Goal: Transaction & Acquisition: Obtain resource

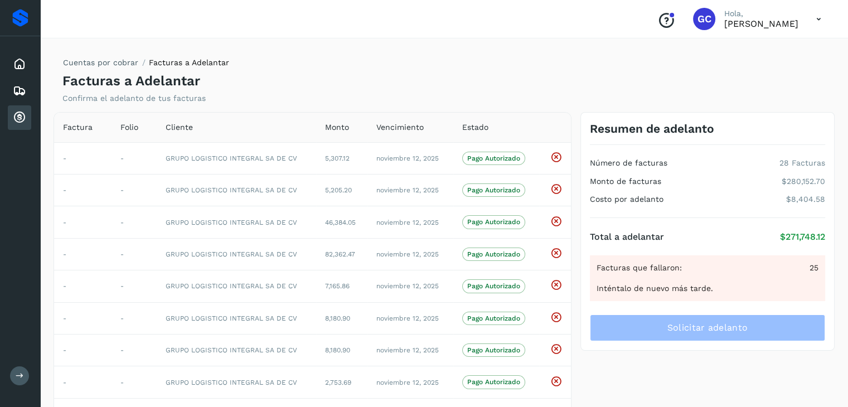
click at [813, 21] on icon at bounding box center [818, 19] width 23 height 23
click at [762, 52] on div "Cerrar sesión" at bounding box center [763, 50] width 133 height 21
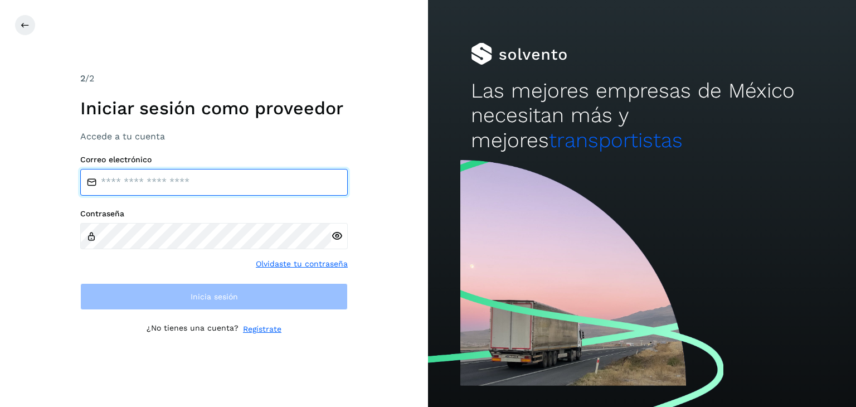
click at [187, 181] on input "email" at bounding box center [214, 182] width 268 height 27
click at [170, 178] on input "email" at bounding box center [214, 182] width 268 height 27
type input "**********"
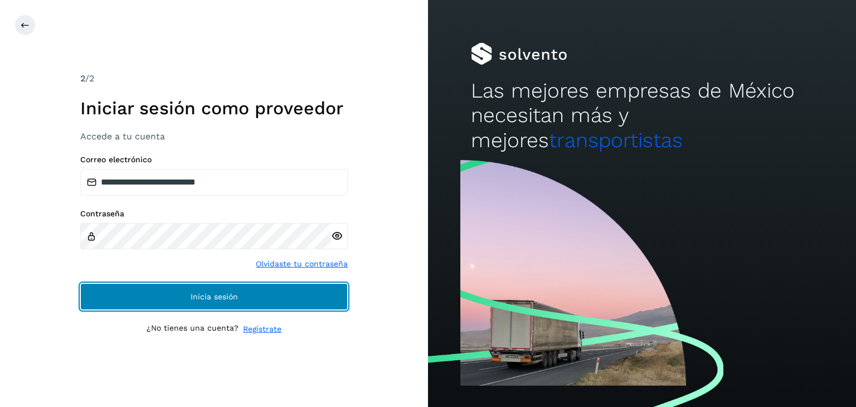
drag, startPoint x: 221, startPoint y: 293, endPoint x: 239, endPoint y: 293, distance: 17.8
click at [221, 293] on span "Inicia sesión" at bounding box center [214, 297] width 47 height 8
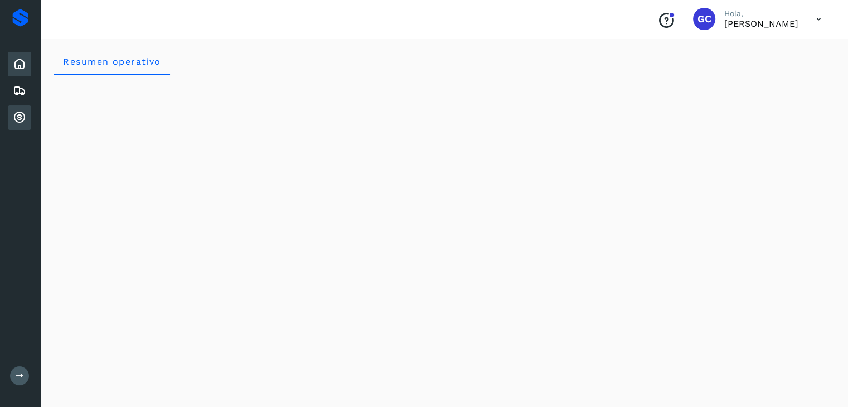
click at [21, 120] on icon at bounding box center [19, 117] width 13 height 13
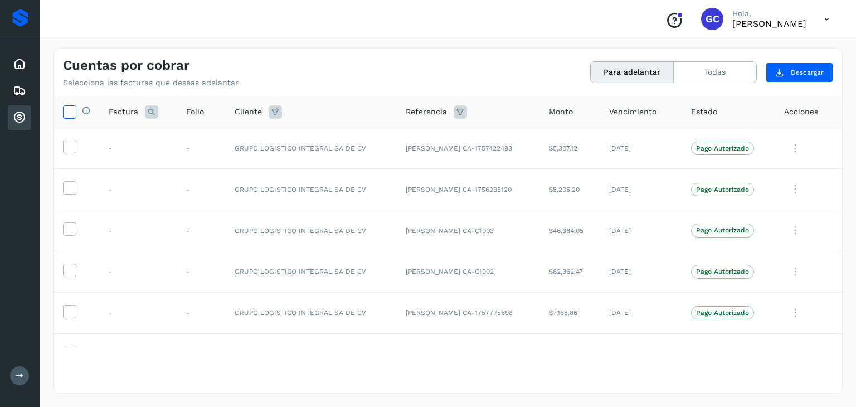
click at [65, 112] on icon at bounding box center [70, 111] width 12 height 12
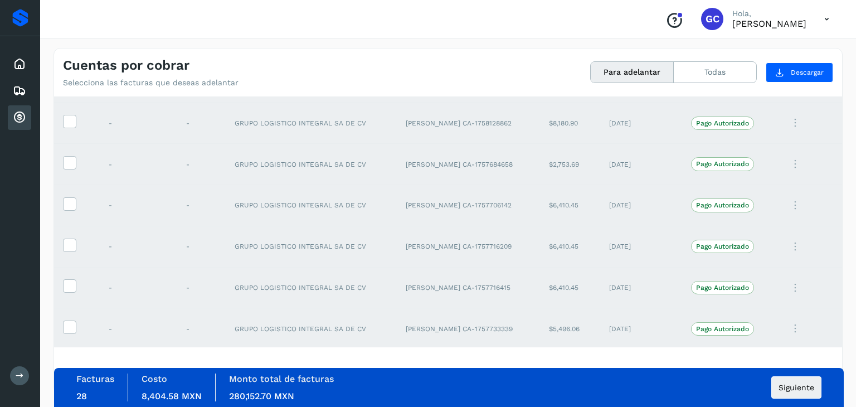
scroll to position [297, 0]
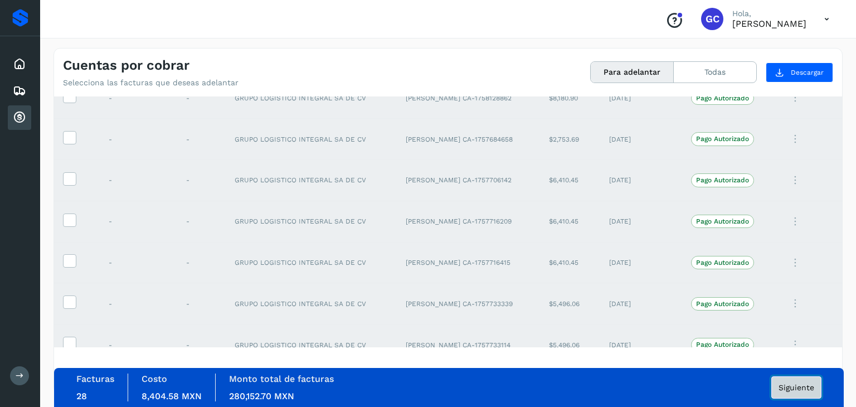
click at [798, 392] on button "Siguiente" at bounding box center [796, 387] width 50 height 22
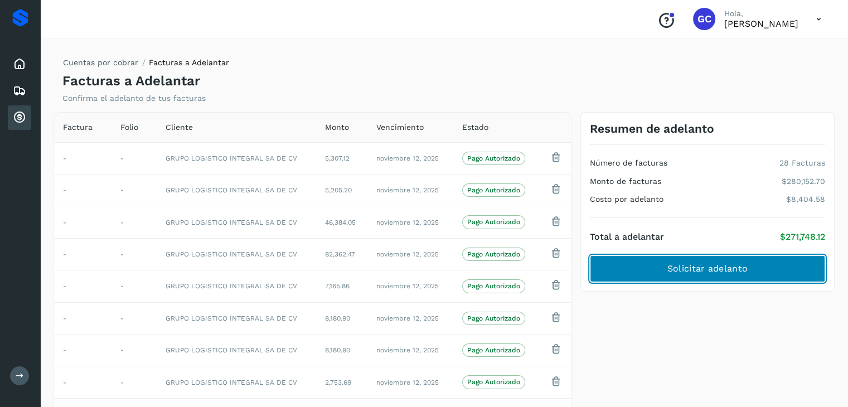
click at [767, 273] on button "Solicitar adelanto" at bounding box center [707, 268] width 235 height 27
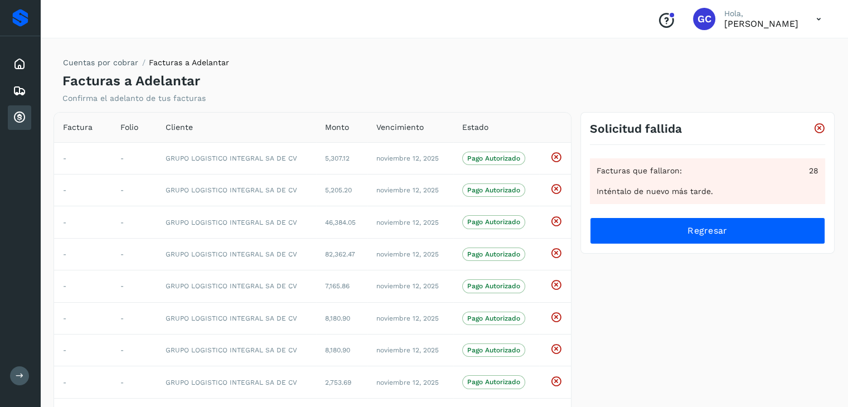
click at [820, 22] on icon at bounding box center [818, 19] width 23 height 23
drag, startPoint x: 727, startPoint y: 50, endPoint x: 722, endPoint y: 54, distance: 6.7
click at [727, 50] on div "Cerrar sesión" at bounding box center [763, 50] width 133 height 21
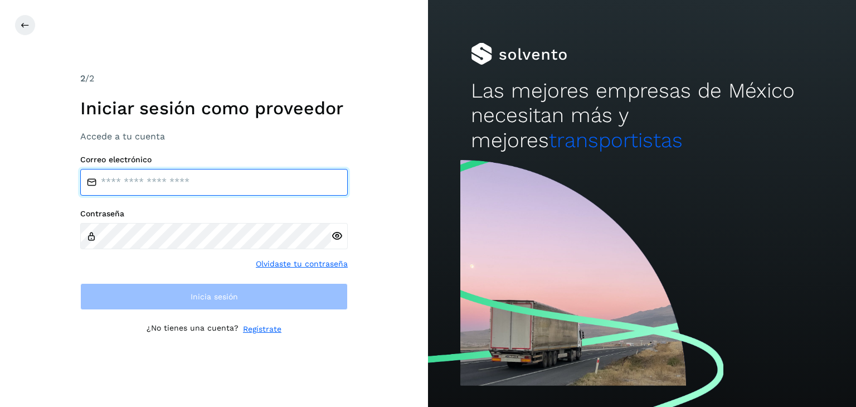
click at [227, 185] on input "email" at bounding box center [214, 182] width 268 height 27
type input "**********"
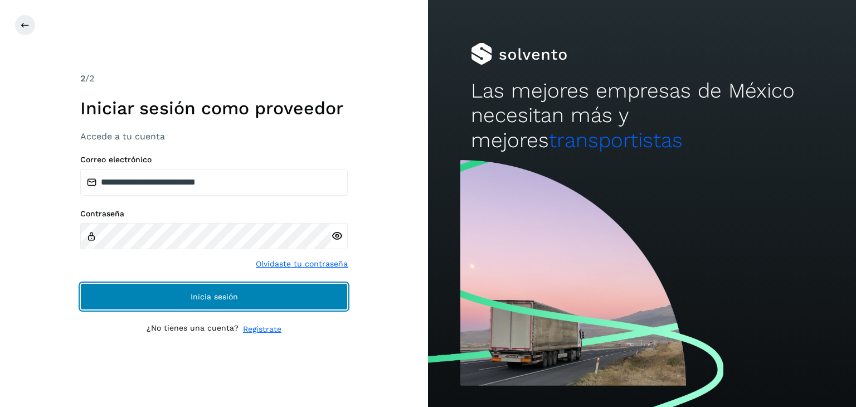
click at [264, 288] on button "Inicia sesión" at bounding box center [214, 296] width 268 height 27
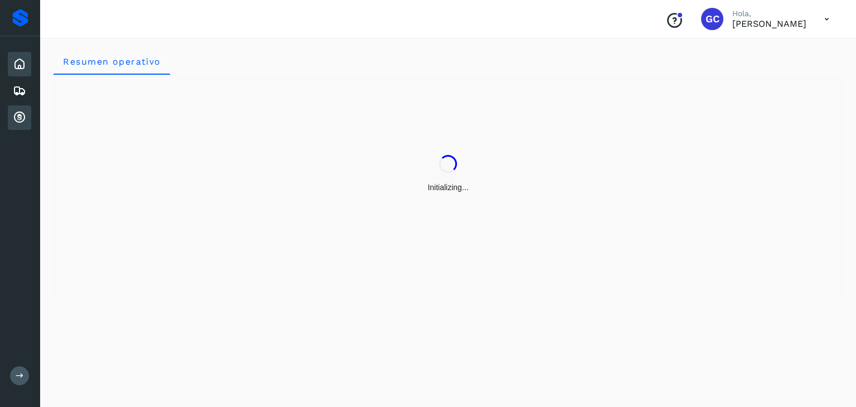
click at [13, 118] on icon at bounding box center [19, 117] width 13 height 13
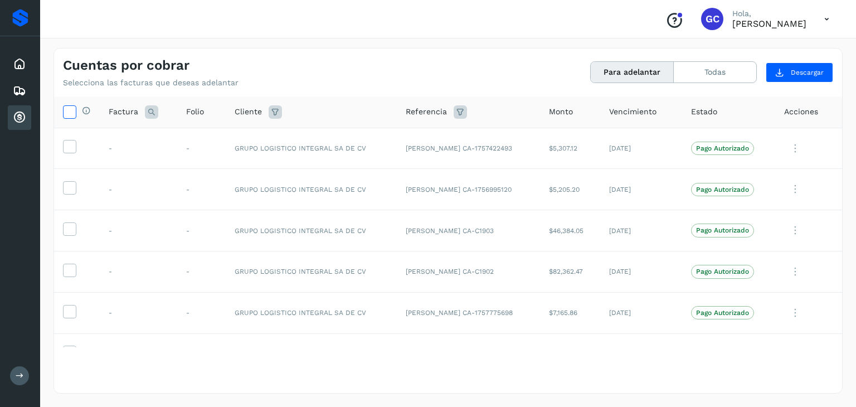
click at [72, 114] on icon at bounding box center [70, 111] width 12 height 12
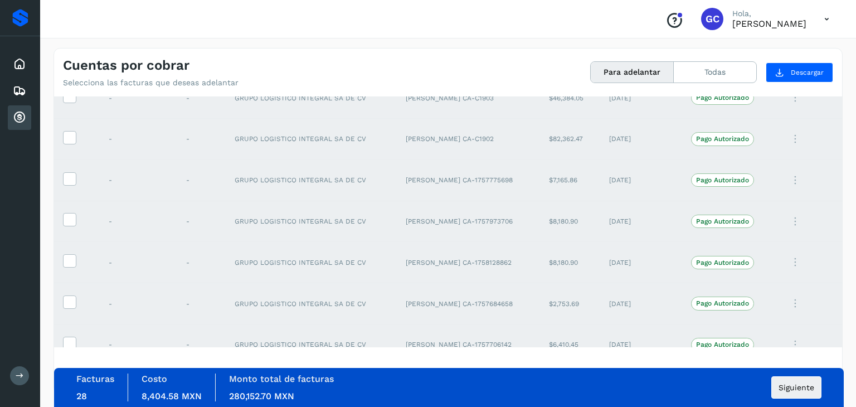
scroll to position [148, 0]
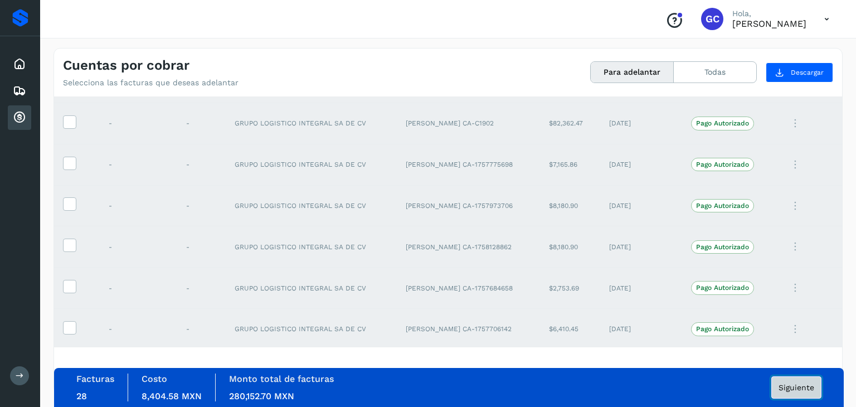
click at [794, 386] on span "Siguiente" at bounding box center [797, 387] width 36 height 8
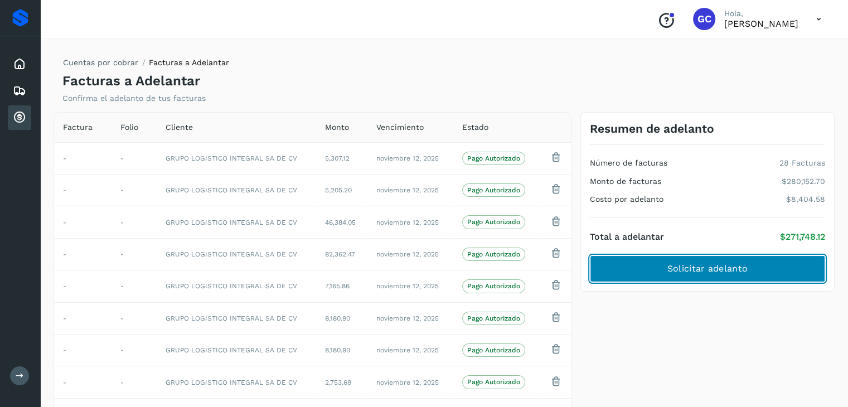
click at [747, 268] on button "Solicitar adelanto" at bounding box center [707, 268] width 235 height 27
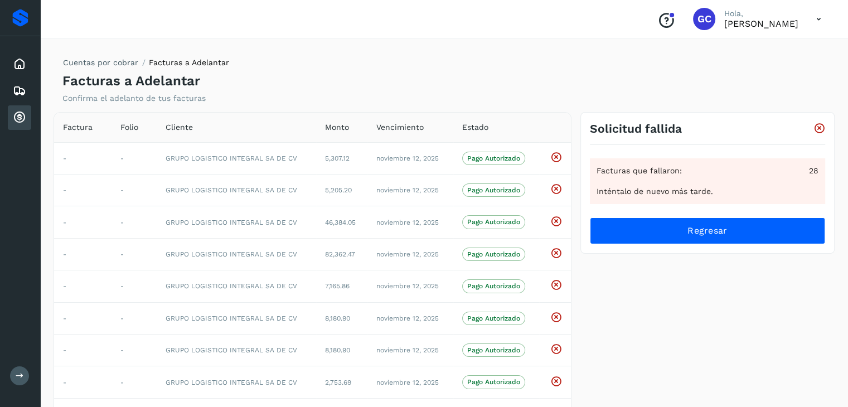
click at [16, 120] on icon at bounding box center [19, 117] width 13 height 13
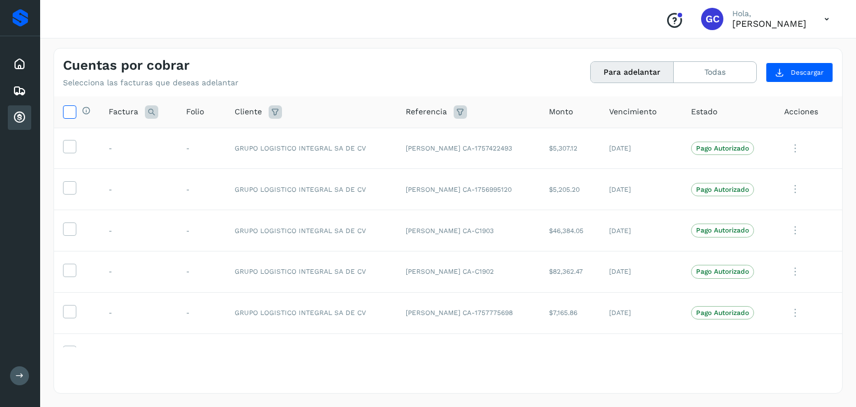
click at [72, 108] on icon at bounding box center [70, 111] width 12 height 12
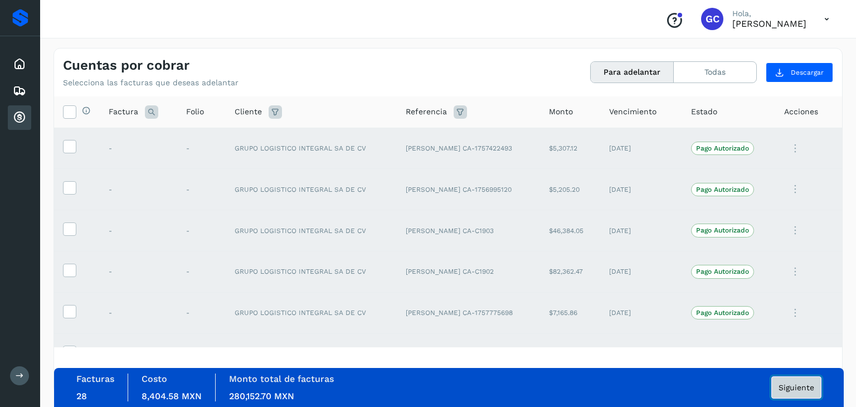
click at [799, 388] on span "Siguiente" at bounding box center [797, 387] width 36 height 8
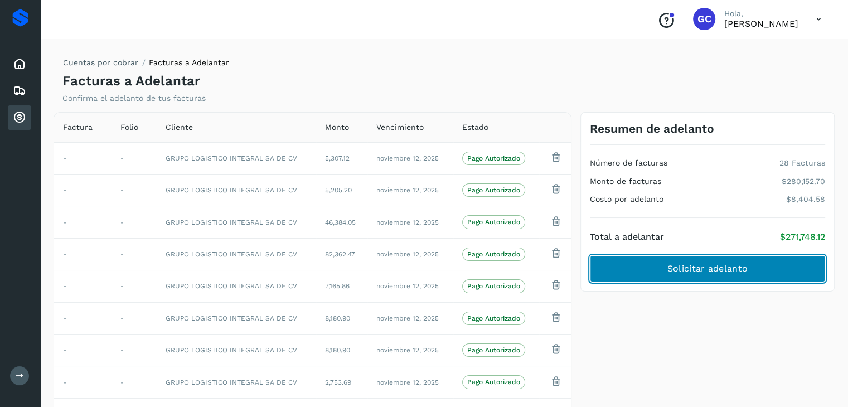
click at [727, 263] on span "Solicitar adelanto" at bounding box center [707, 269] width 80 height 12
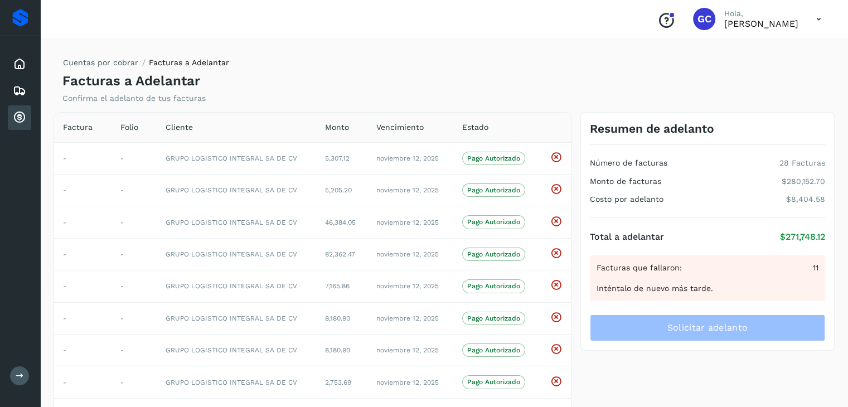
click at [813, 20] on icon at bounding box center [818, 19] width 23 height 23
click at [731, 53] on div "Cerrar sesión" at bounding box center [763, 50] width 133 height 21
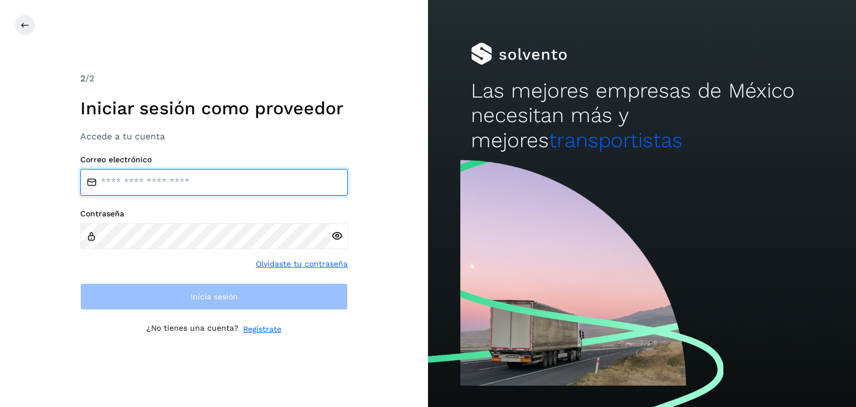
click at [120, 192] on input "email" at bounding box center [214, 182] width 268 height 27
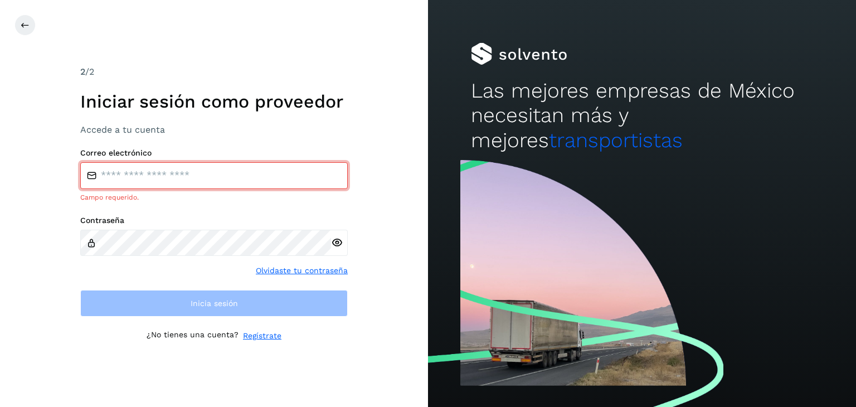
type input "**********"
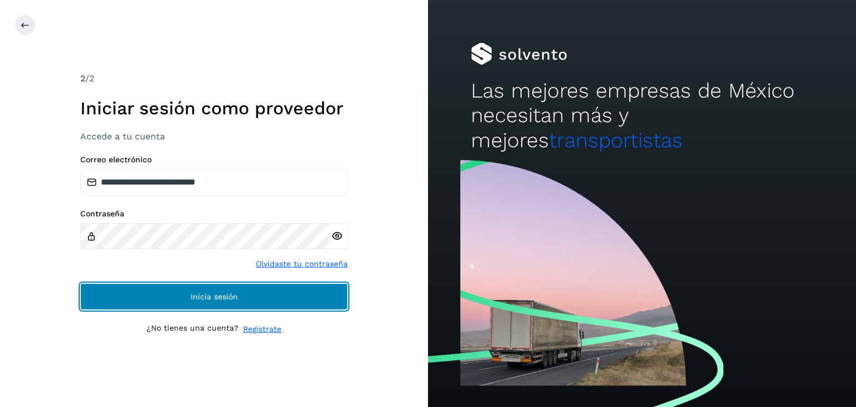
click at [215, 295] on span "Inicia sesión" at bounding box center [214, 297] width 47 height 8
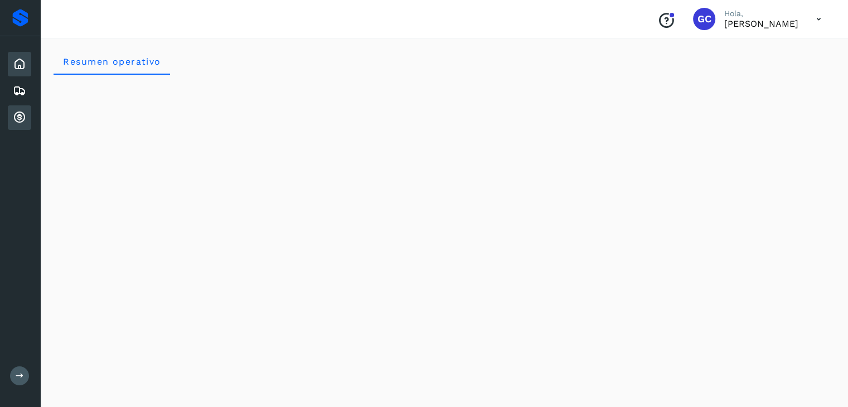
click at [16, 119] on icon at bounding box center [19, 117] width 13 height 13
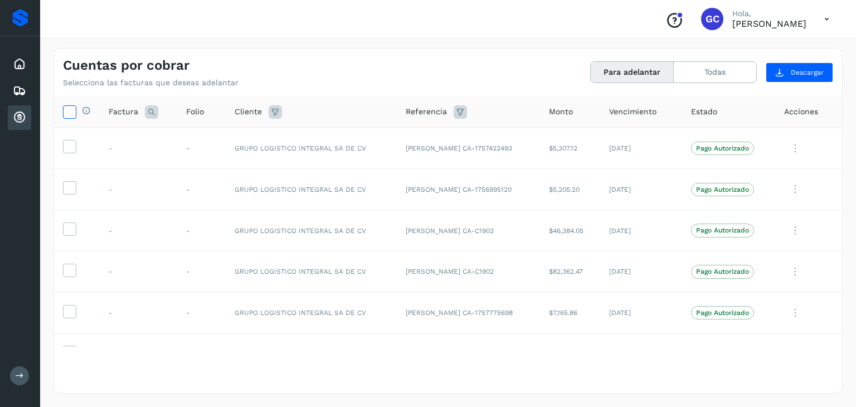
click at [73, 113] on icon at bounding box center [70, 111] width 12 height 12
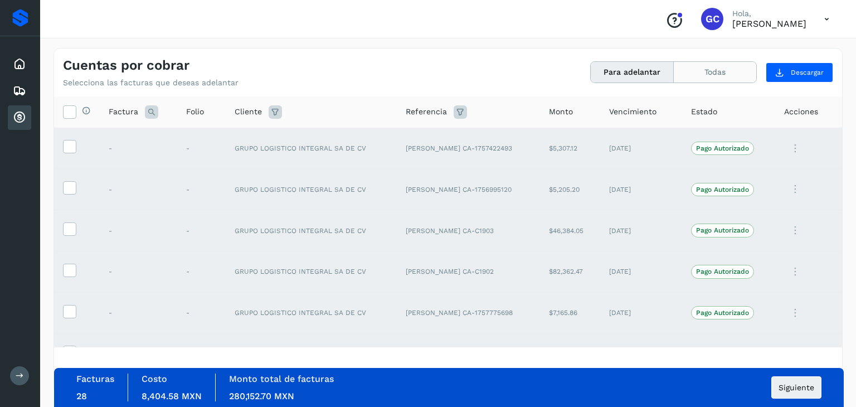
click at [717, 79] on button "Todas" at bounding box center [715, 72] width 82 height 21
click at [789, 390] on span "Siguiente" at bounding box center [797, 387] width 36 height 8
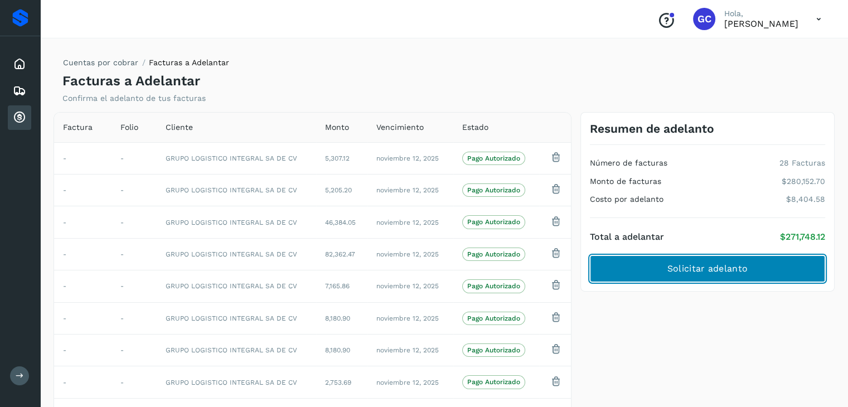
click at [722, 275] on button "Solicitar adelanto" at bounding box center [707, 268] width 235 height 27
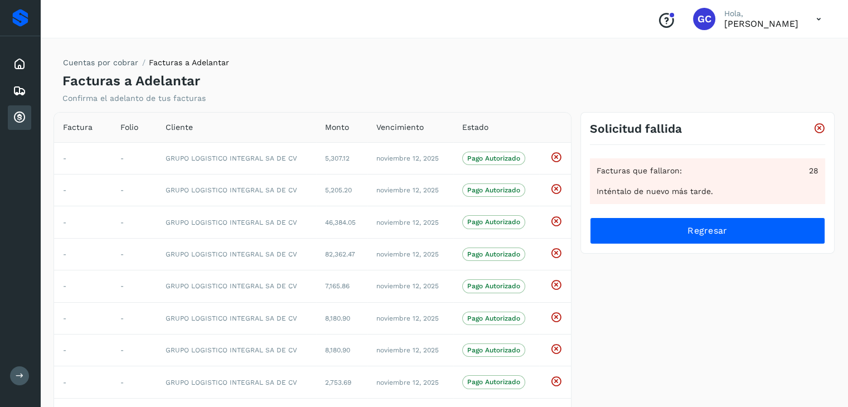
click at [17, 114] on icon at bounding box center [19, 117] width 13 height 13
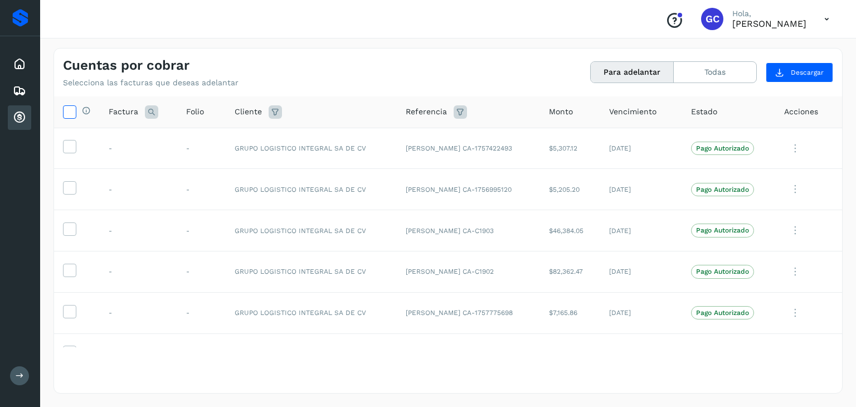
click at [73, 114] on icon at bounding box center [70, 111] width 12 height 12
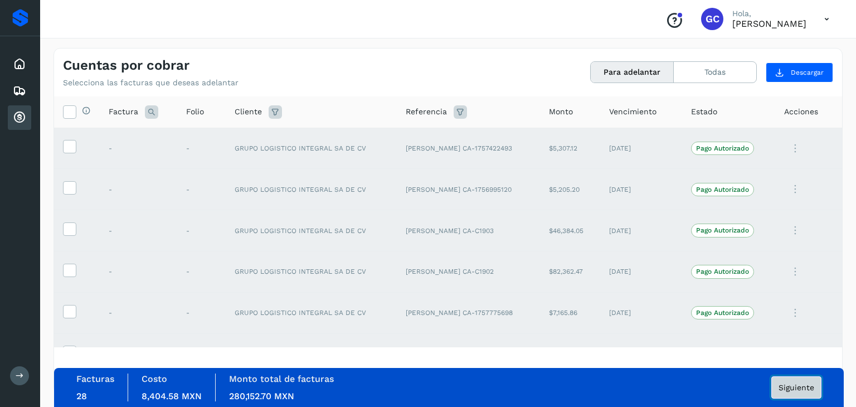
click at [810, 390] on span "Siguiente" at bounding box center [797, 387] width 36 height 8
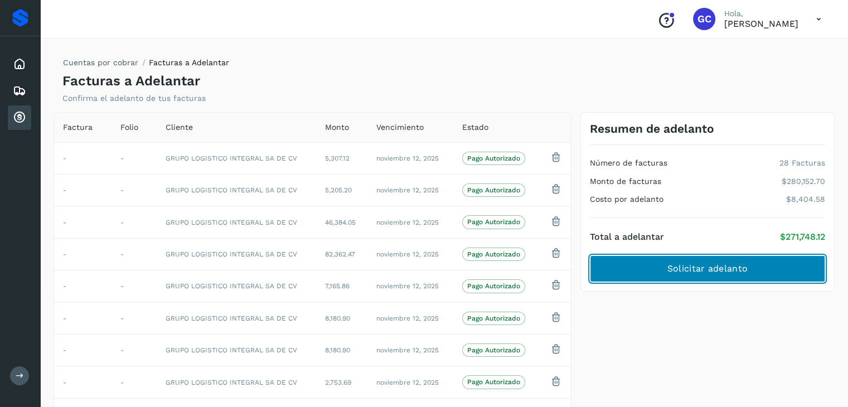
click at [773, 266] on button "Solicitar adelanto" at bounding box center [707, 268] width 235 height 27
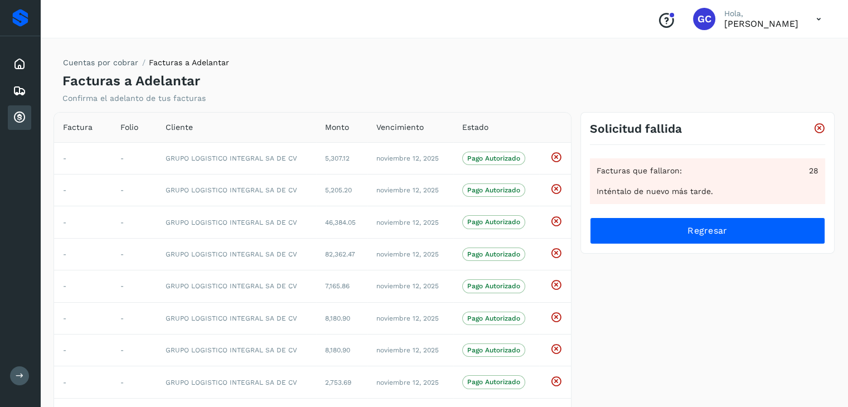
click at [20, 115] on icon at bounding box center [19, 117] width 13 height 13
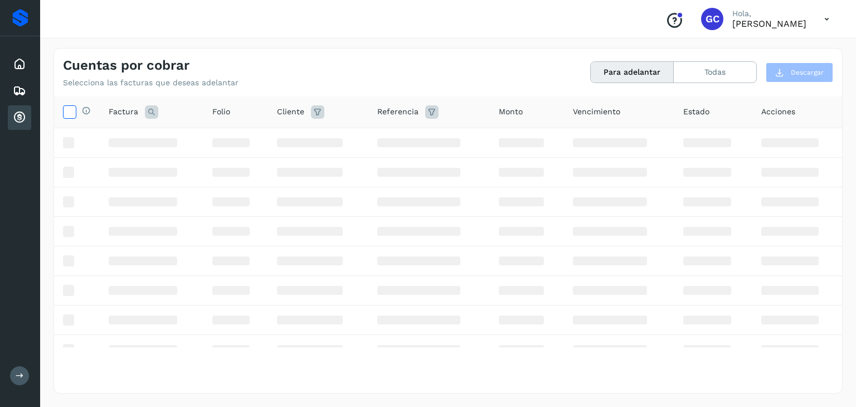
click at [70, 113] on icon at bounding box center [70, 111] width 12 height 12
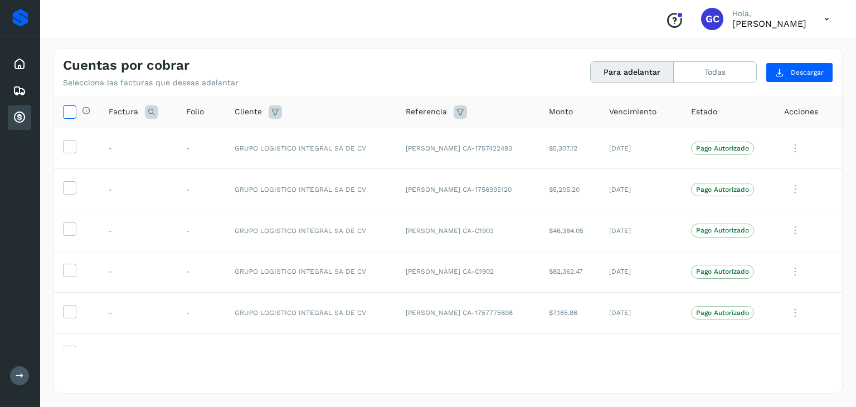
click at [64, 112] on icon at bounding box center [70, 111] width 12 height 12
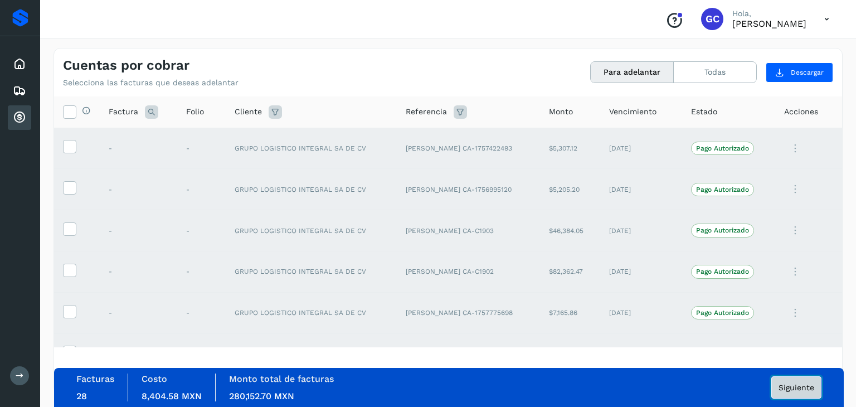
click at [800, 385] on span "Siguiente" at bounding box center [797, 387] width 36 height 8
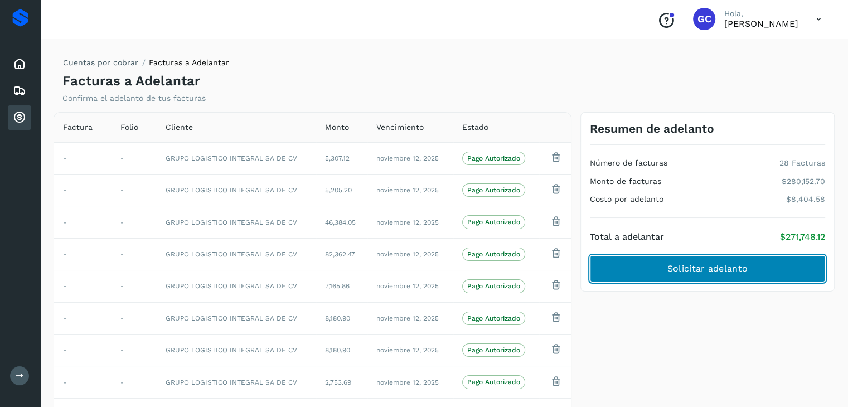
click at [731, 268] on span "Solicitar adelanto" at bounding box center [707, 269] width 80 height 12
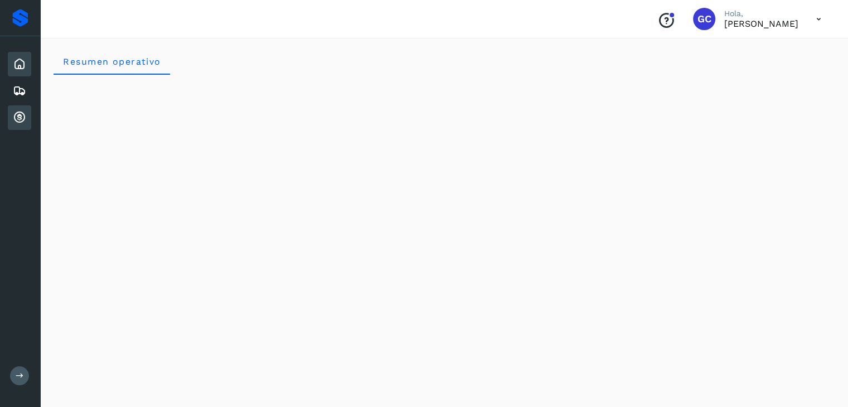
click at [23, 126] on div "Cuentas por cobrar" at bounding box center [19, 117] width 23 height 25
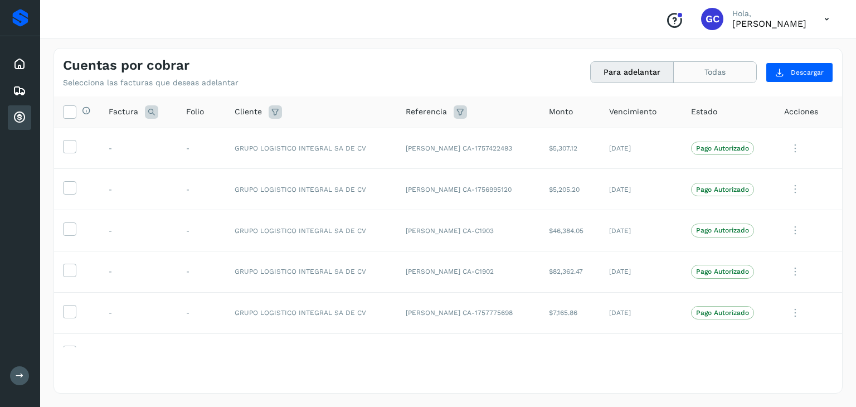
click at [707, 70] on button "Todas" at bounding box center [715, 72] width 82 height 21
click at [69, 111] on icon at bounding box center [70, 111] width 12 height 12
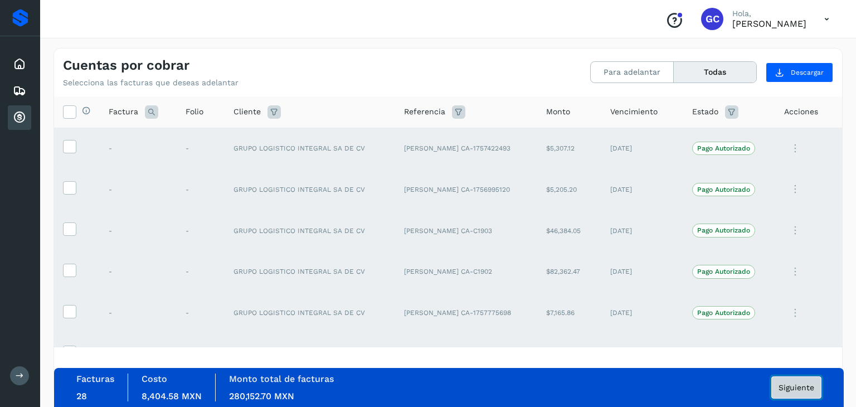
click at [812, 388] on span "Siguiente" at bounding box center [797, 387] width 36 height 8
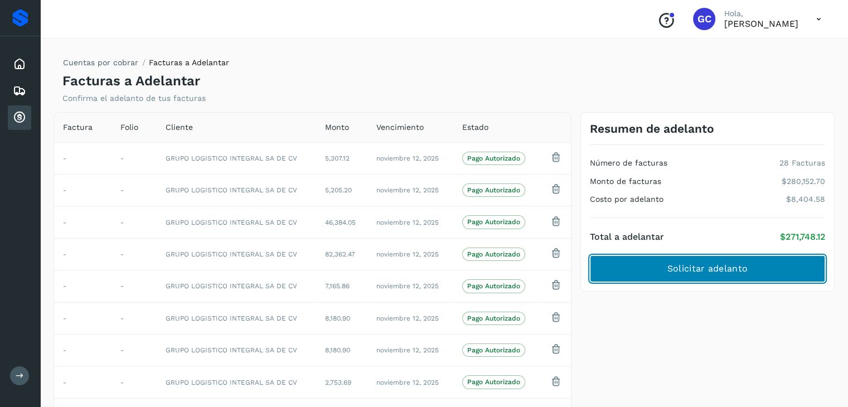
click at [761, 275] on button "Solicitar adelanto" at bounding box center [707, 268] width 235 height 27
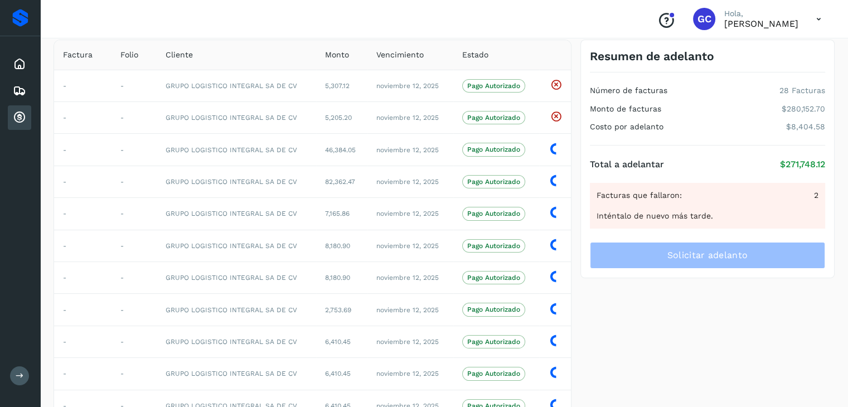
scroll to position [74, 0]
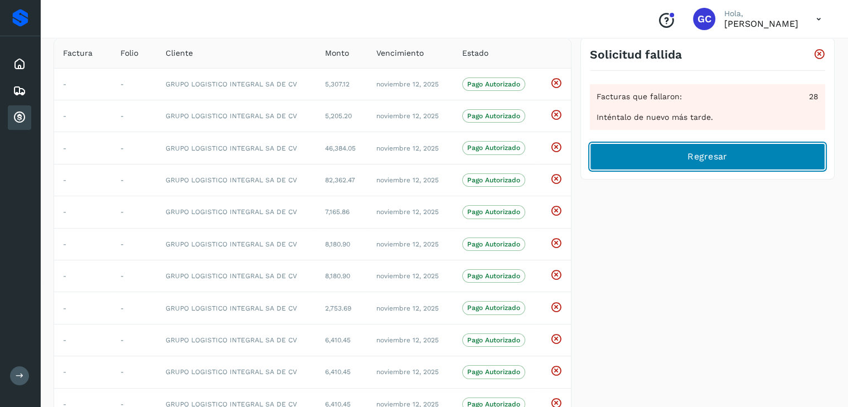
click at [726, 154] on span "Regresar" at bounding box center [707, 156] width 40 height 12
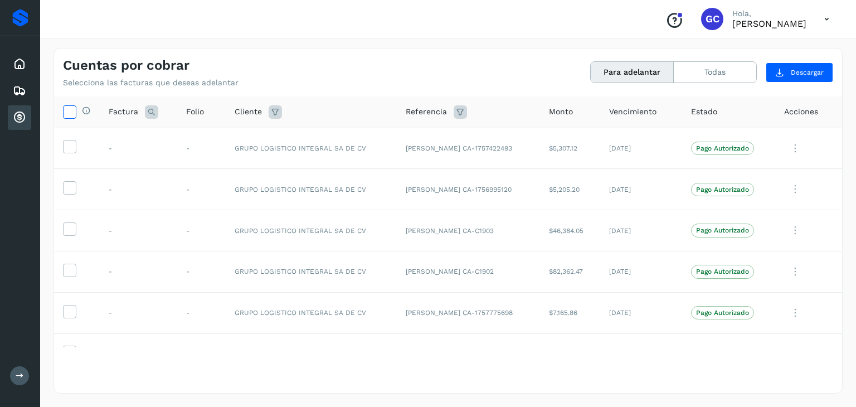
click at [68, 112] on icon at bounding box center [70, 111] width 12 height 12
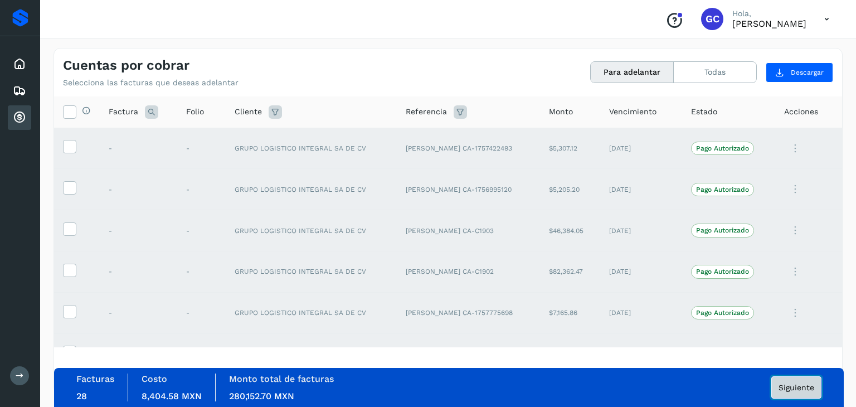
click at [793, 384] on span "Siguiente" at bounding box center [797, 387] width 36 height 8
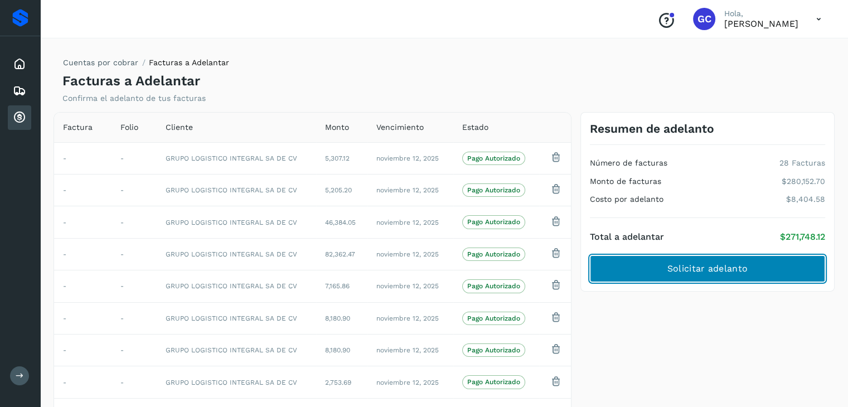
click at [744, 266] on span "Solicitar adelanto" at bounding box center [707, 269] width 80 height 12
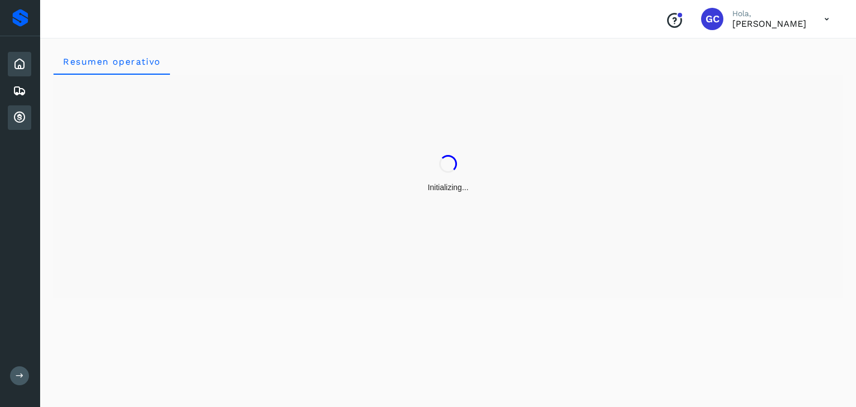
click at [27, 115] on div "Cuentas por cobrar" at bounding box center [19, 117] width 23 height 25
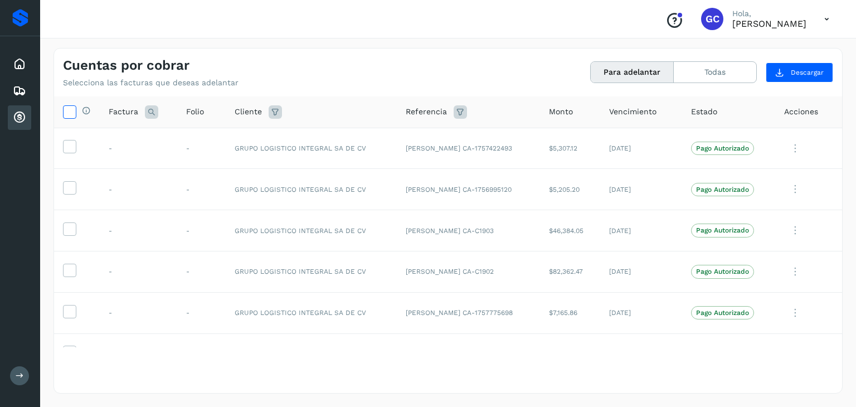
click at [69, 109] on icon at bounding box center [70, 111] width 12 height 12
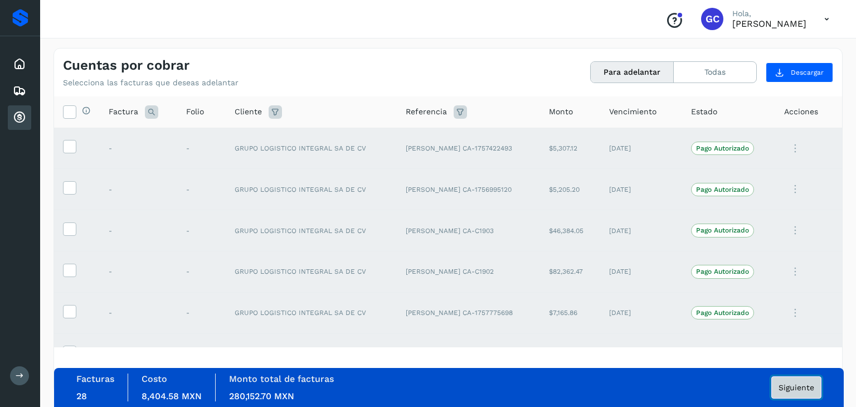
click at [806, 386] on span "Siguiente" at bounding box center [797, 387] width 36 height 8
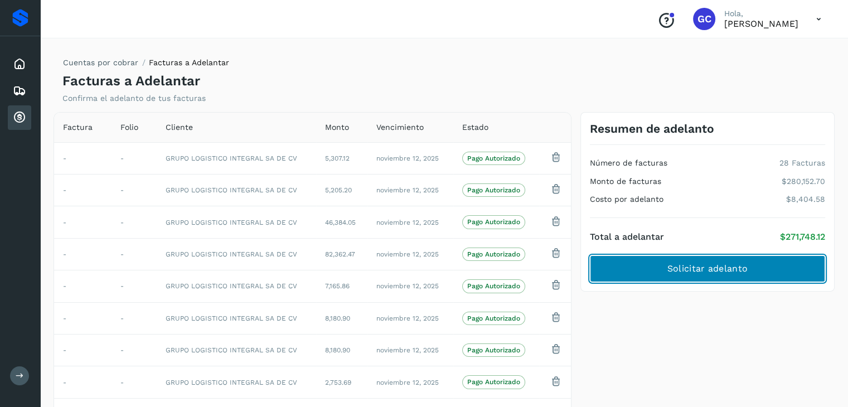
click at [745, 271] on span "Solicitar adelanto" at bounding box center [707, 269] width 80 height 12
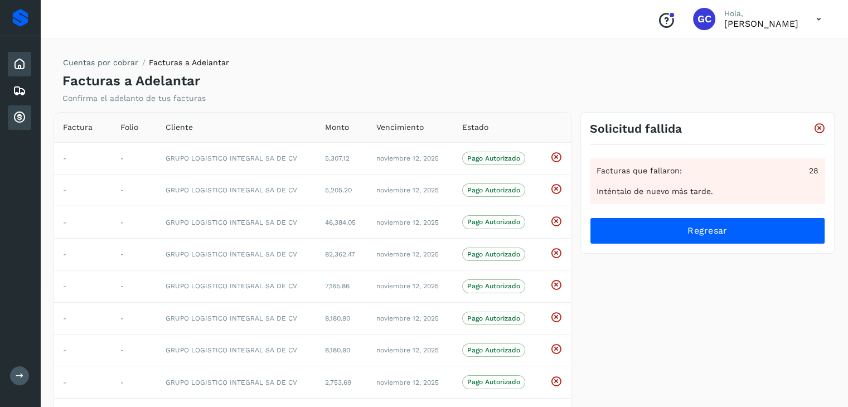
click at [18, 59] on icon at bounding box center [19, 63] width 13 height 13
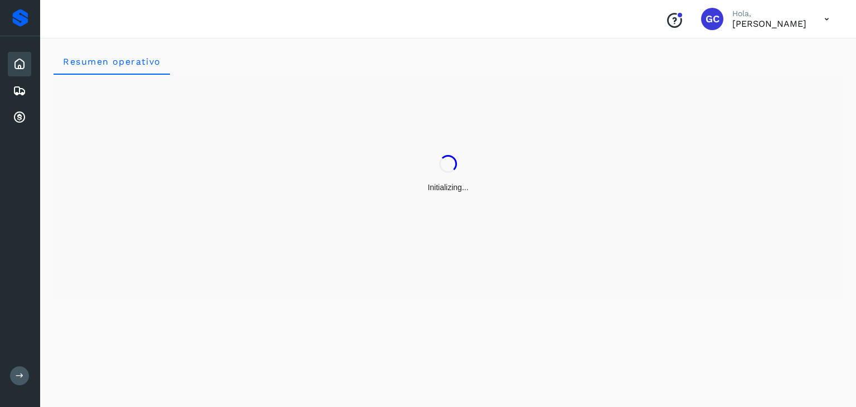
click at [16, 380] on icon at bounding box center [20, 376] width 8 height 8
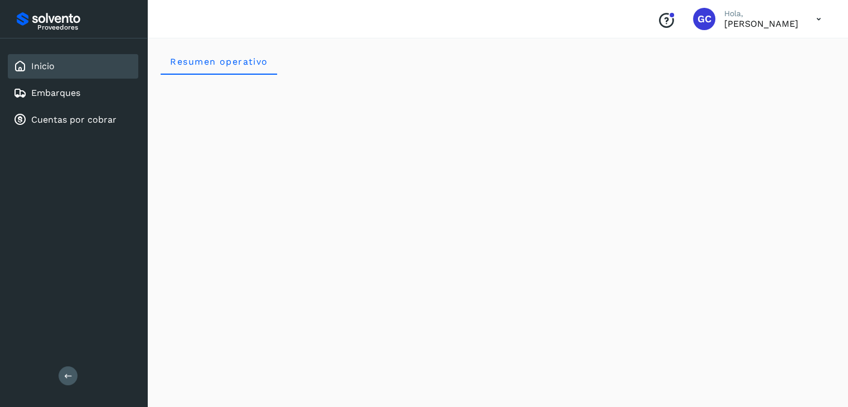
click at [657, 25] on icon "Conoce nuestros beneficios" at bounding box center [666, 21] width 18 height 18
click at [71, 115] on link "Cuentas por cobrar" at bounding box center [73, 119] width 85 height 11
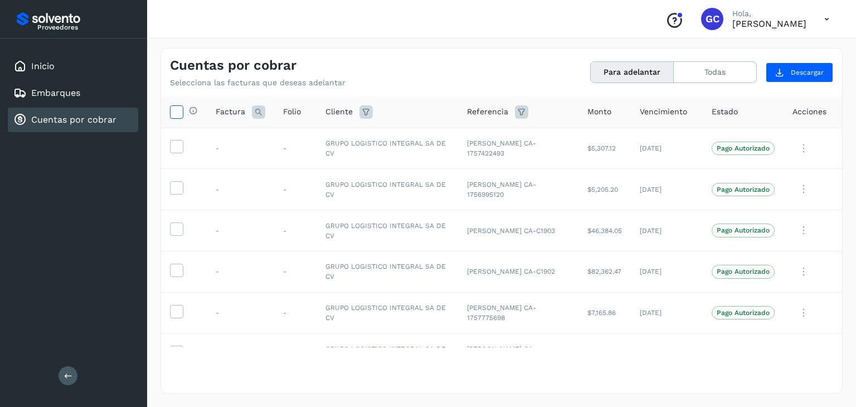
click at [183, 113] on label at bounding box center [176, 111] width 13 height 13
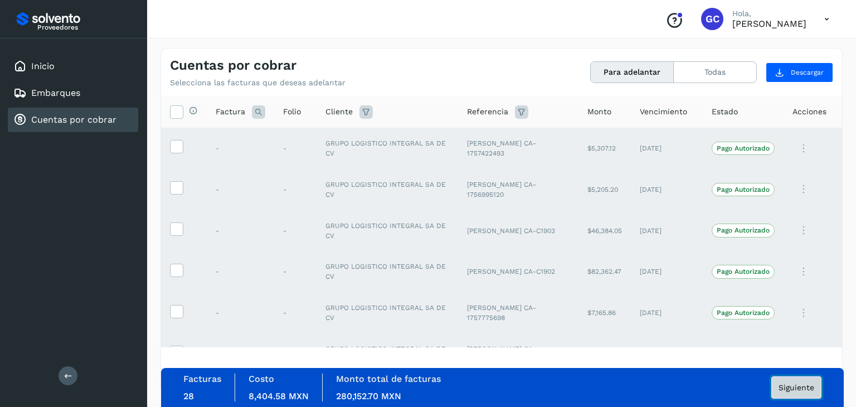
click at [800, 391] on button "Siguiente" at bounding box center [796, 387] width 50 height 22
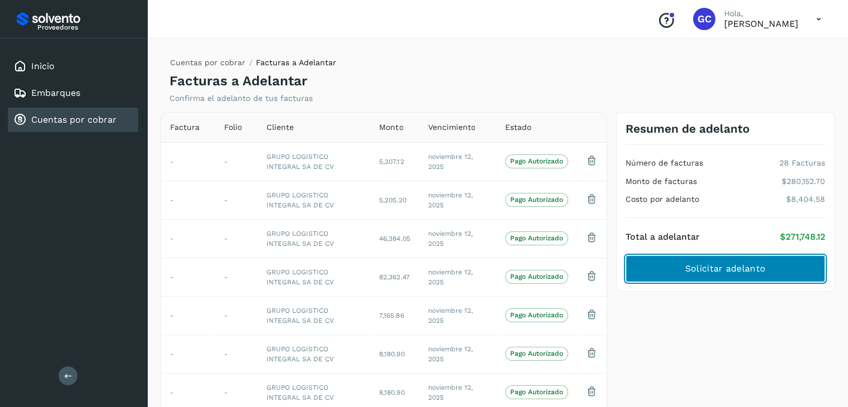
click at [744, 266] on span "Solicitar adelanto" at bounding box center [725, 269] width 80 height 12
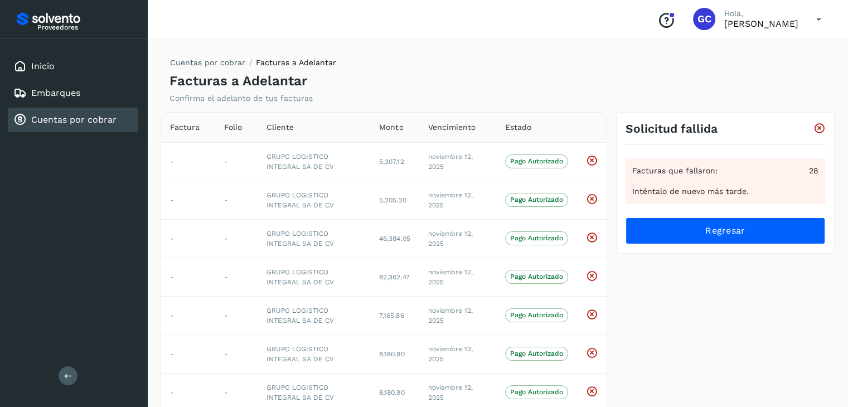
click at [822, 18] on icon at bounding box center [818, 19] width 23 height 23
click at [727, 51] on div "Cerrar sesión" at bounding box center [763, 50] width 133 height 21
